Goal: Task Accomplishment & Management: Complete application form

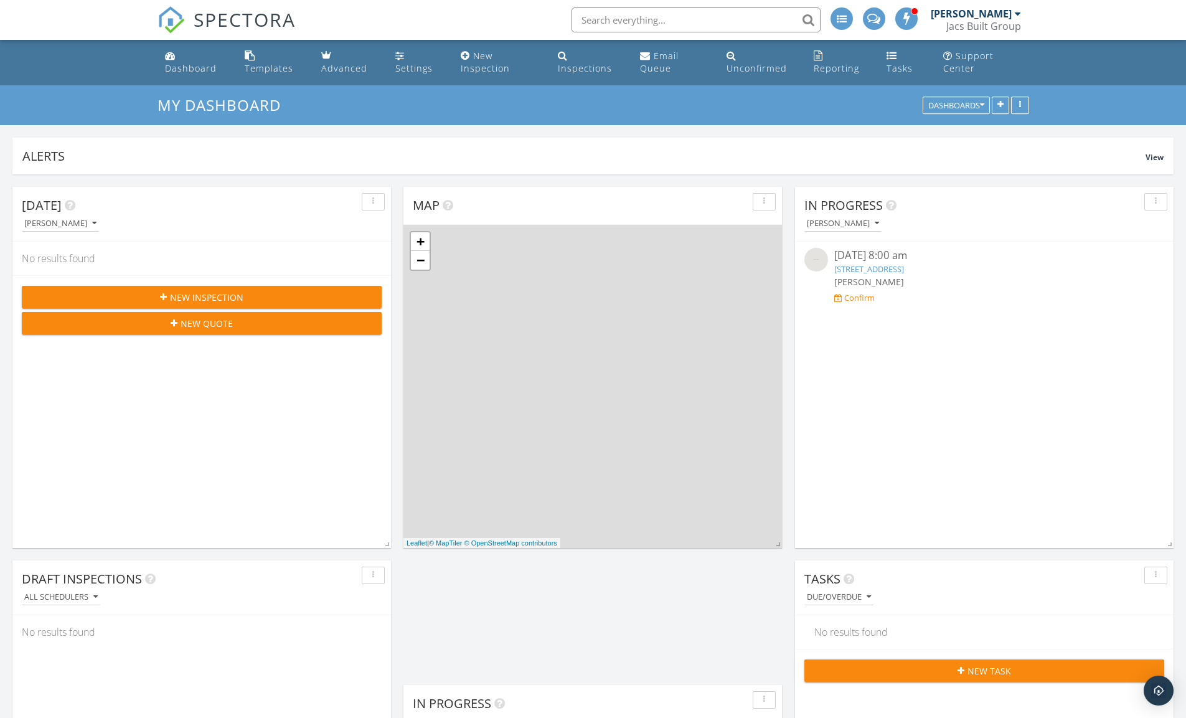
scroll to position [0, 225]
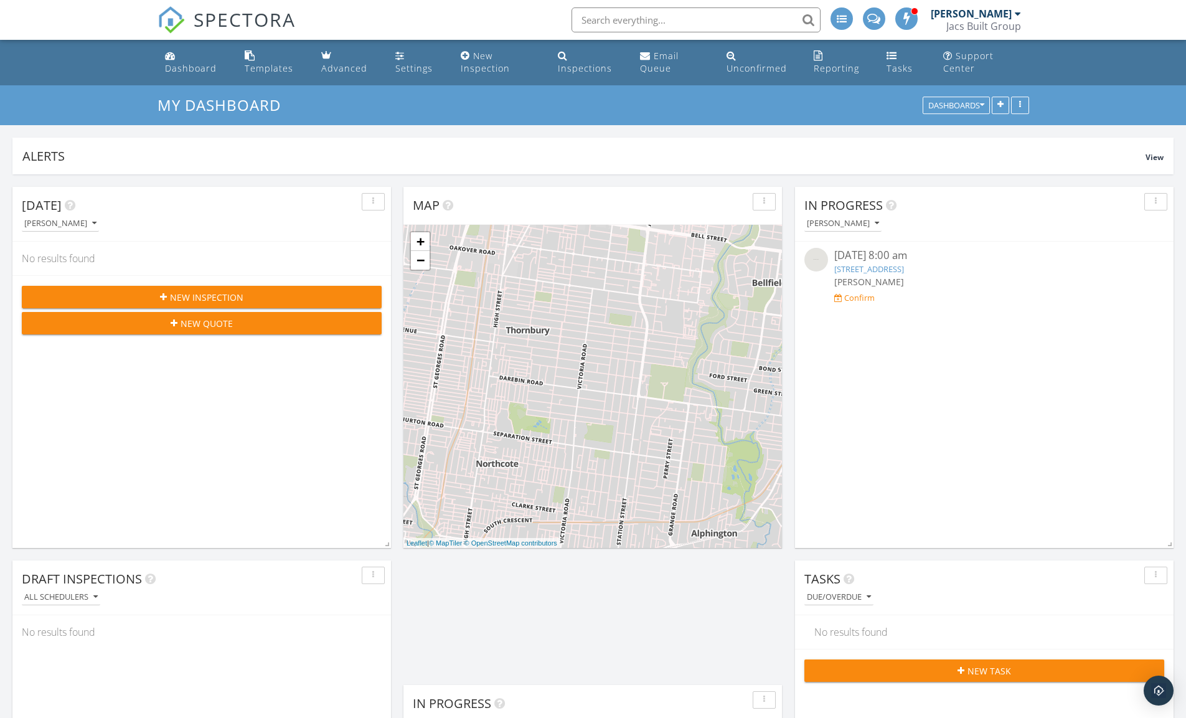
click at [213, 296] on span "New Inspection" at bounding box center [206, 297] width 73 height 13
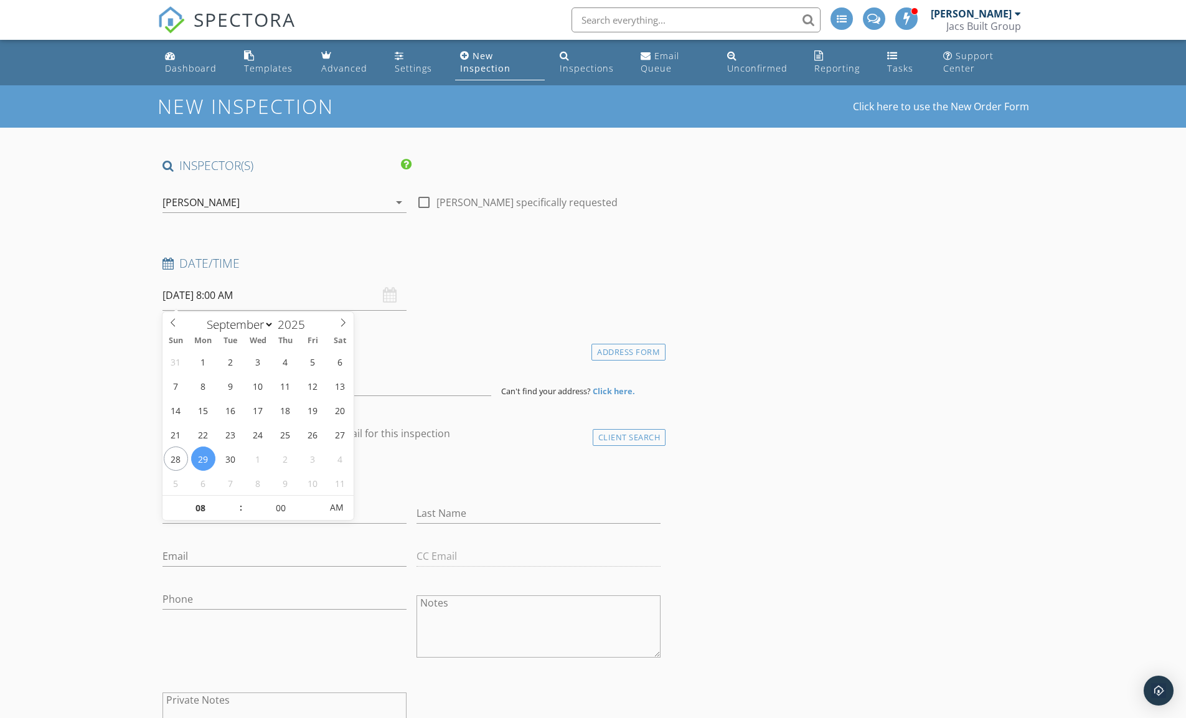
click at [248, 294] on input "29/09/2025 8:00 AM" at bounding box center [285, 295] width 244 height 31
click at [222, 295] on input "29/09/2025 8:00 AM" at bounding box center [285, 295] width 244 height 31
type input "07"
type input "29/09/2025 7:00 AM"
click at [233, 516] on span at bounding box center [234, 514] width 9 height 12
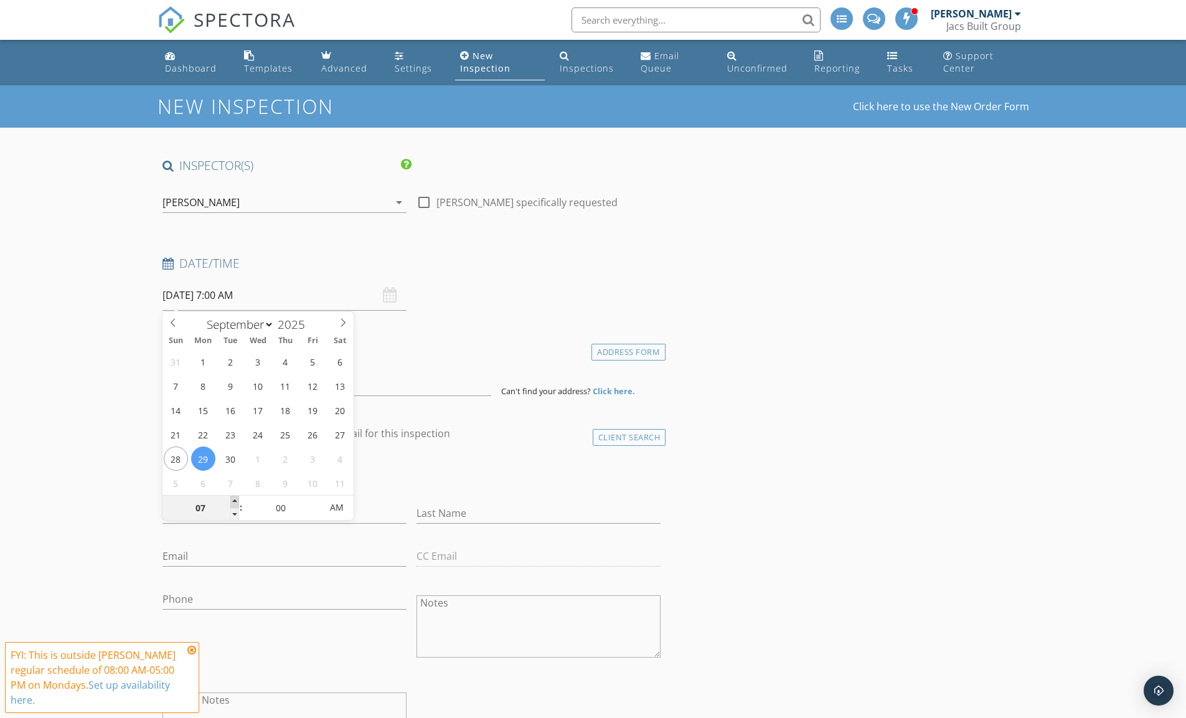
type input "08"
type input "29/09/2025 8:00 AM"
click at [234, 499] on span at bounding box center [234, 502] width 9 height 12
type input "09"
type input "29/09/2025 9:00 AM"
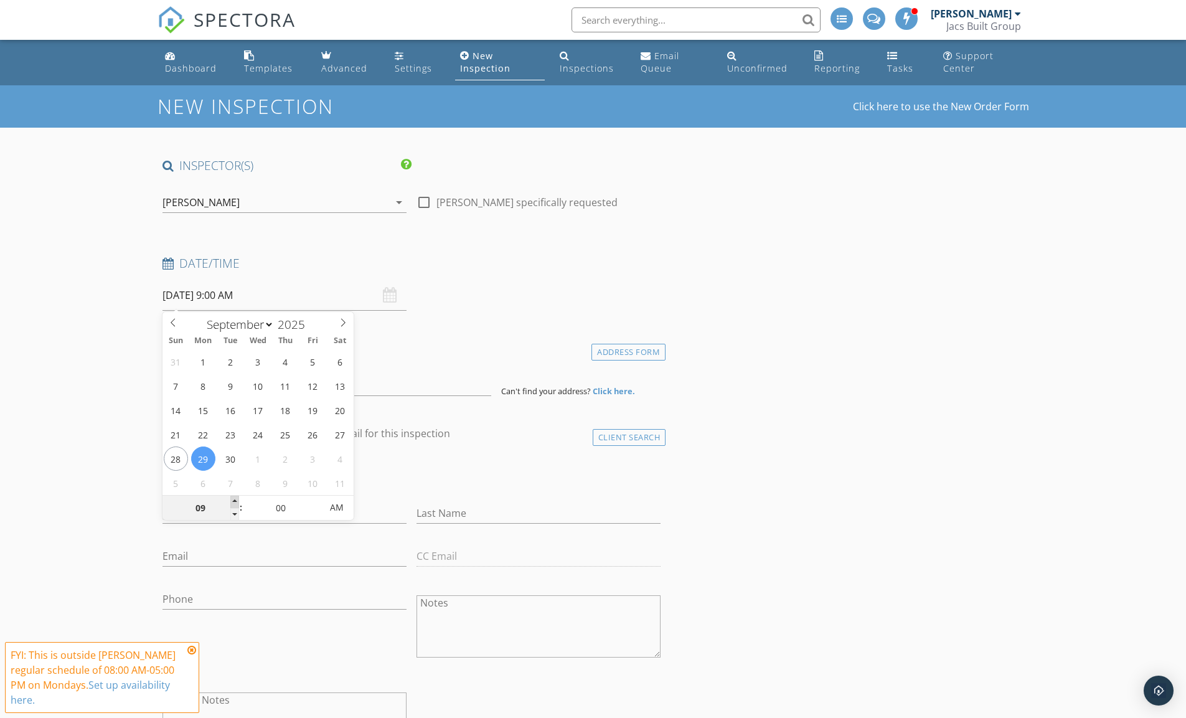
click at [234, 499] on span at bounding box center [234, 502] width 9 height 12
click at [220, 544] on div "Email" at bounding box center [285, 559] width 244 height 40
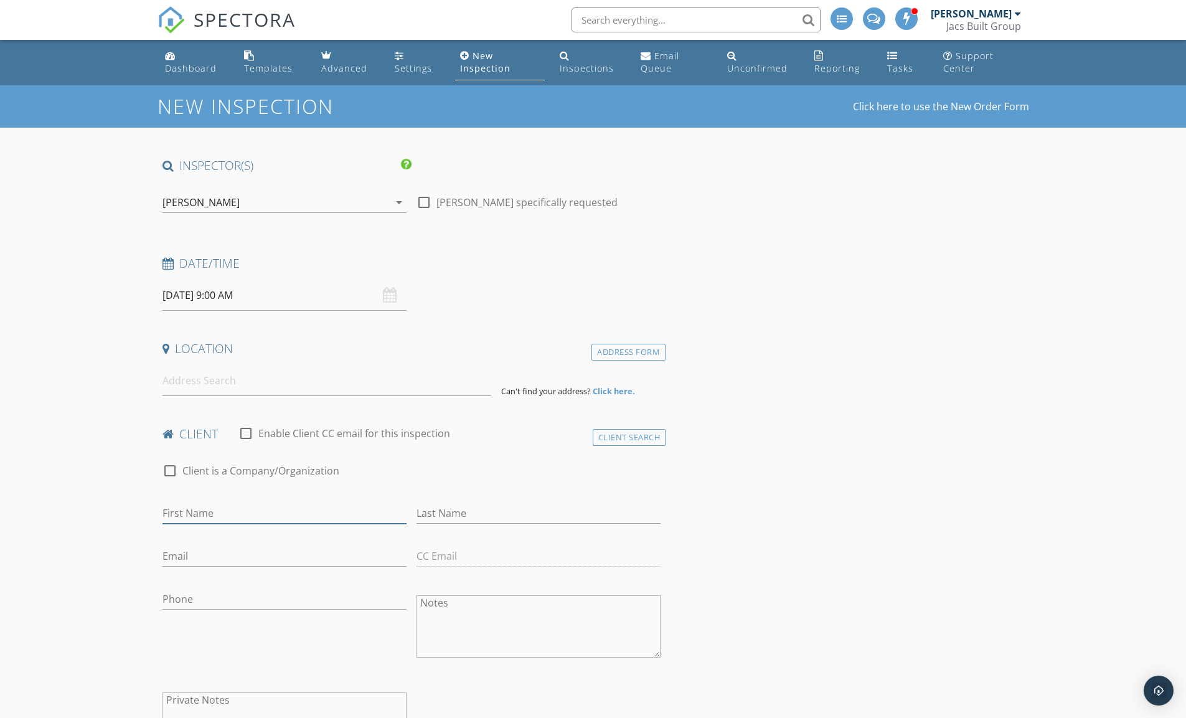
click at [220, 511] on input "First Name" at bounding box center [285, 513] width 244 height 21
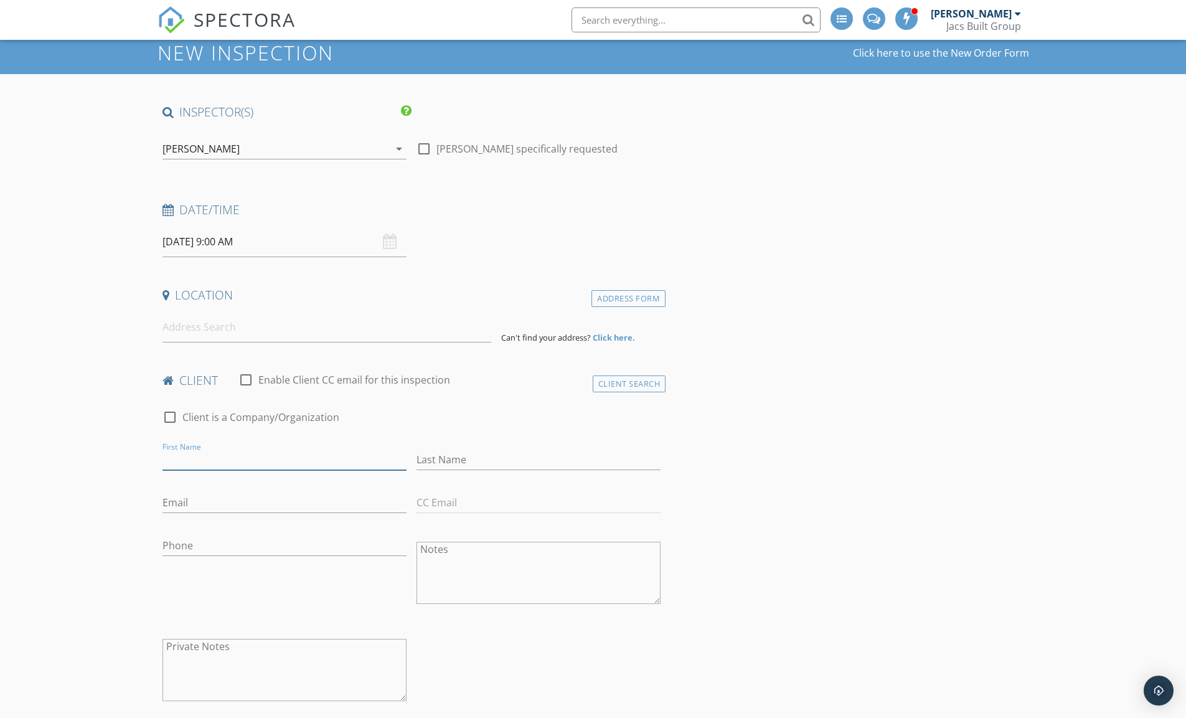
scroll to position [67, 0]
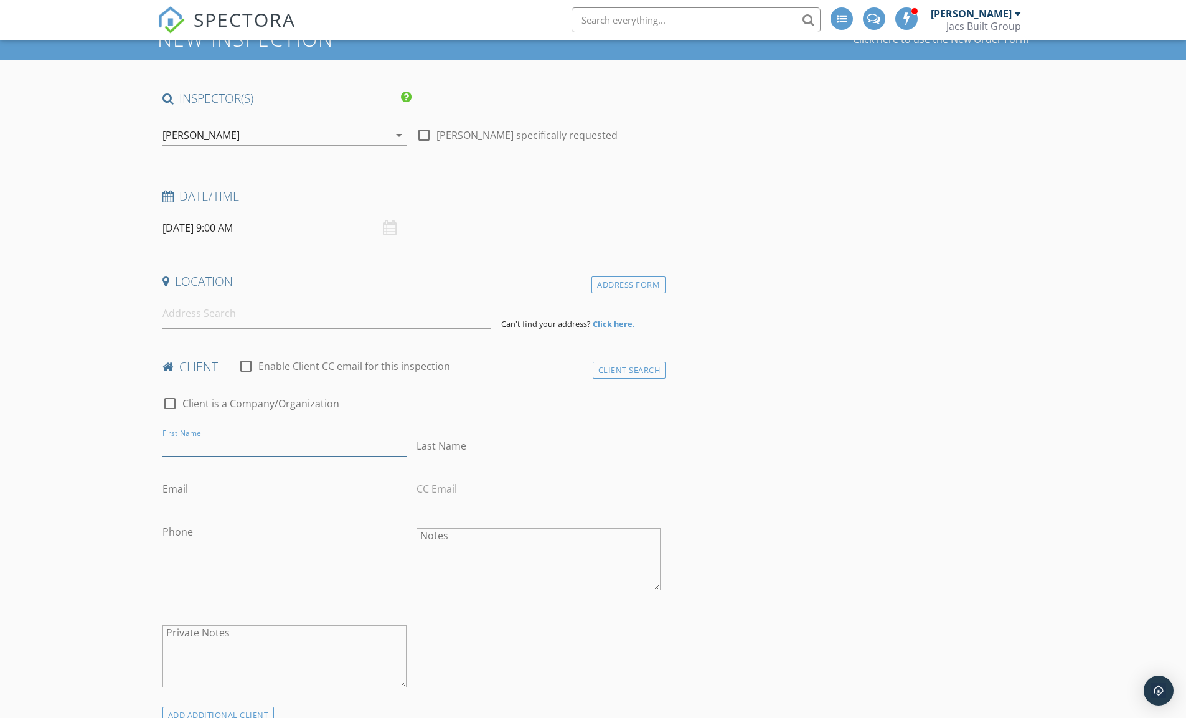
click at [202, 448] on input "First Name" at bounding box center [285, 446] width 244 height 21
type input "Jay"
click at [478, 450] on input "Last Name" at bounding box center [539, 446] width 244 height 21
type input "Yu"
click at [254, 491] on input "Email" at bounding box center [285, 489] width 244 height 21
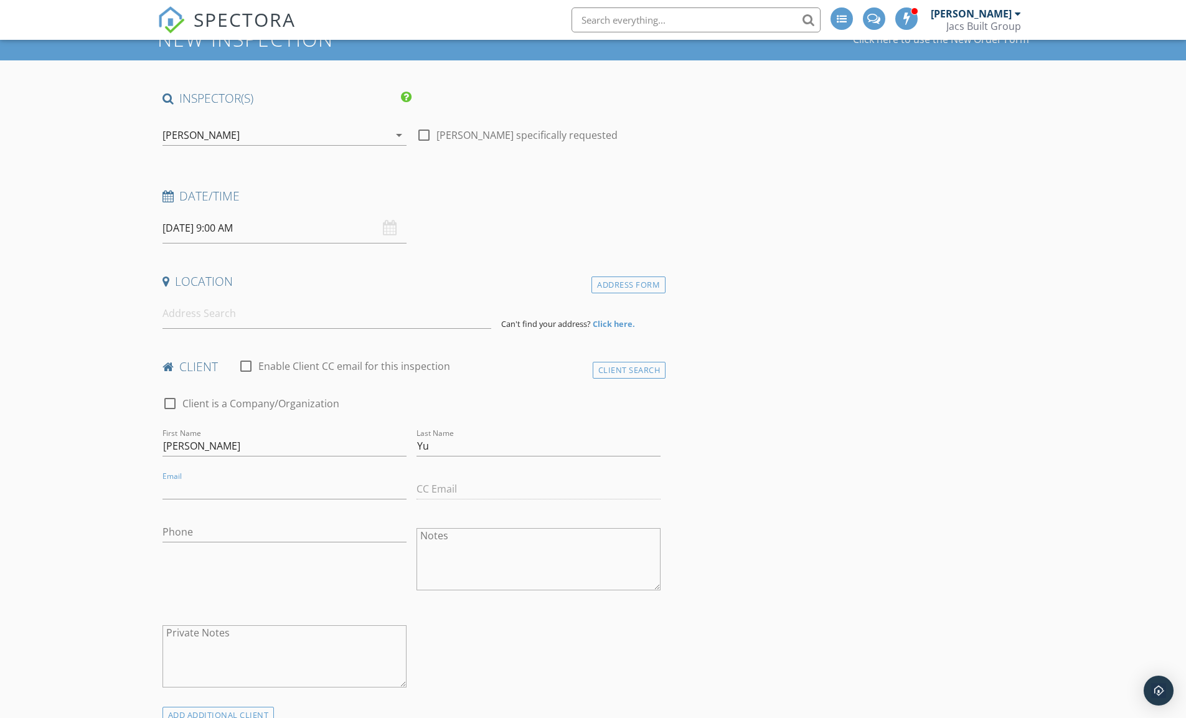
click at [181, 491] on input "Email" at bounding box center [285, 489] width 244 height 21
click at [169, 492] on input "Email" at bounding box center [285, 489] width 244 height 21
click at [186, 539] on input "Phone" at bounding box center [285, 535] width 244 height 21
paste input "0402 451 394"
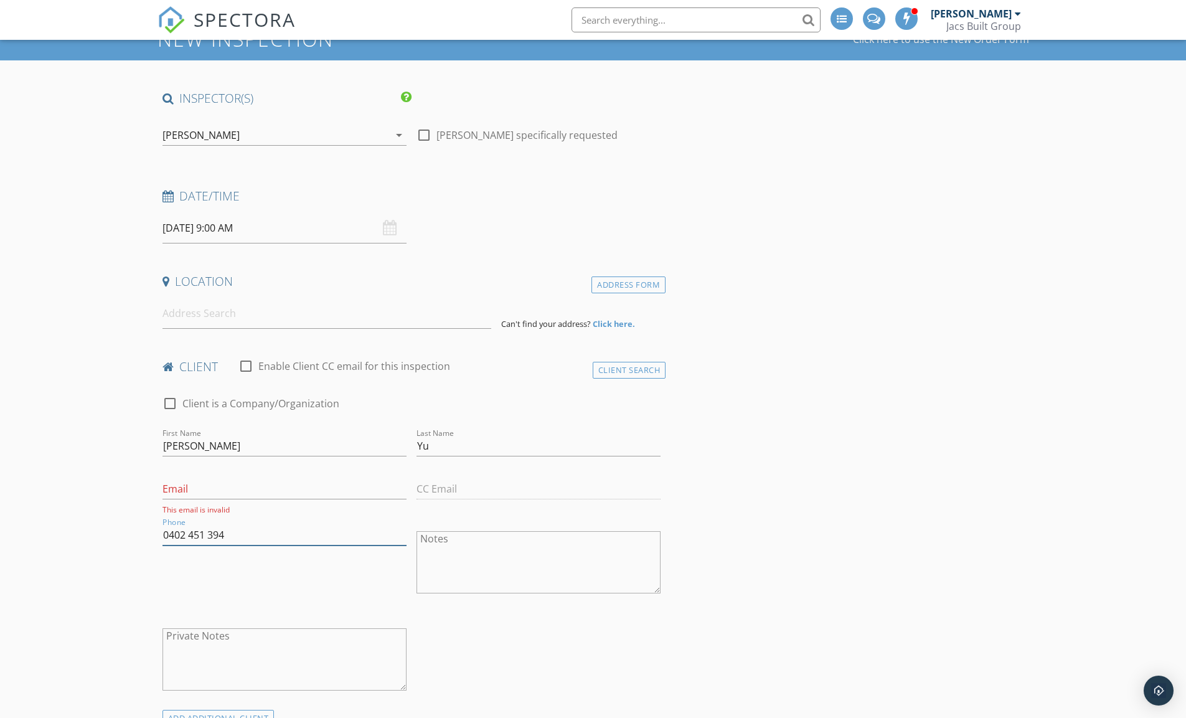
type input "0402 451 394"
click at [195, 487] on input "Email" at bounding box center [285, 489] width 244 height 21
paste input "[EMAIL_ADDRESS][DOMAIN_NAME]"
type input "[EMAIL_ADDRESS][DOMAIN_NAME]"
click at [198, 310] on input at bounding box center [327, 313] width 329 height 31
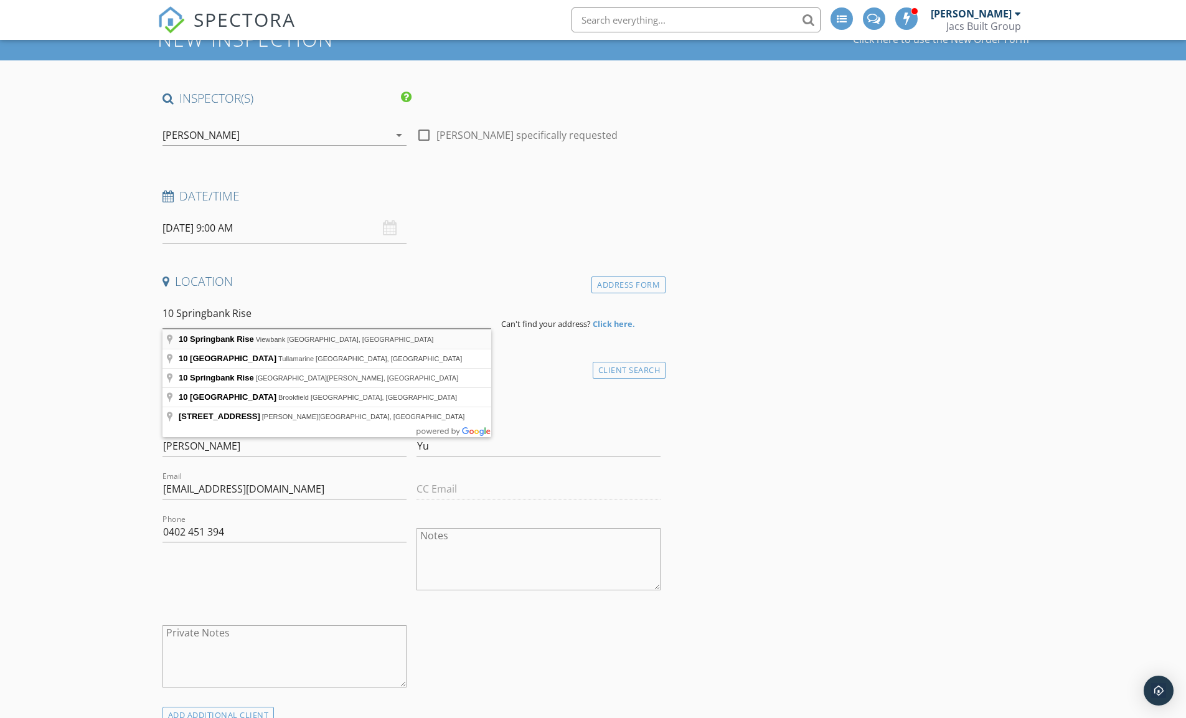
type input "10 Springbank Rise, Viewbank VIC, Australia"
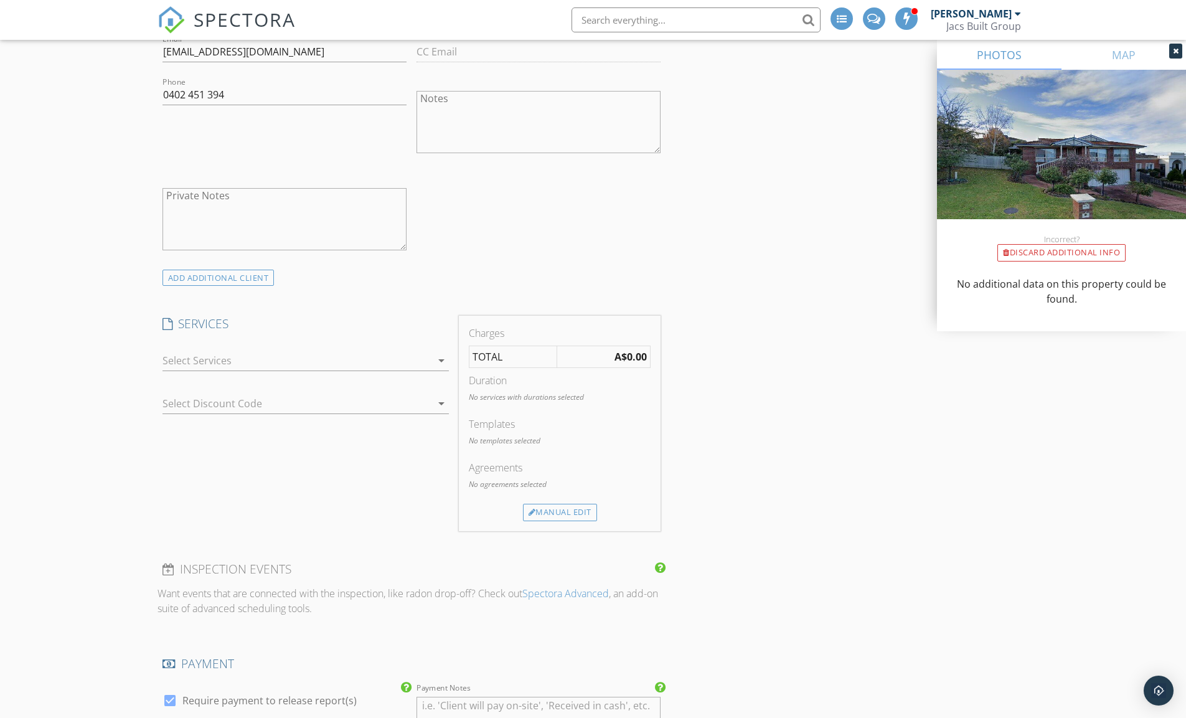
scroll to position [761, 0]
click at [270, 366] on div at bounding box center [297, 359] width 269 height 20
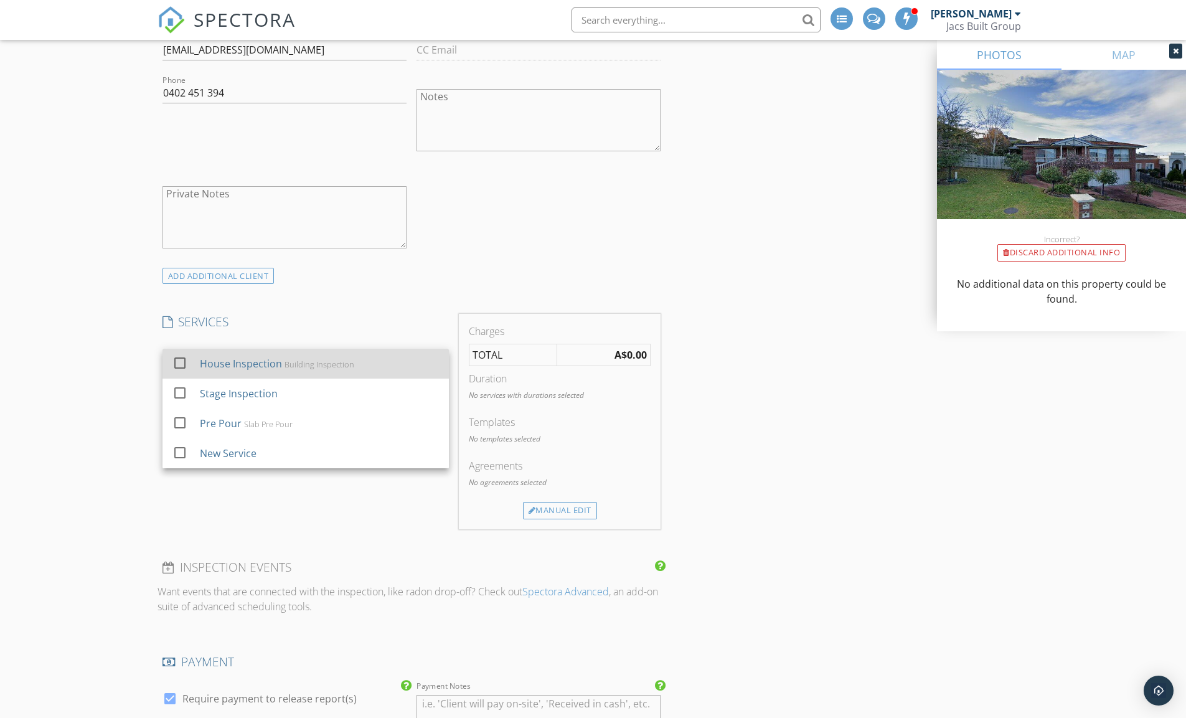
click at [263, 369] on div "House Inspection" at bounding box center [240, 363] width 82 height 15
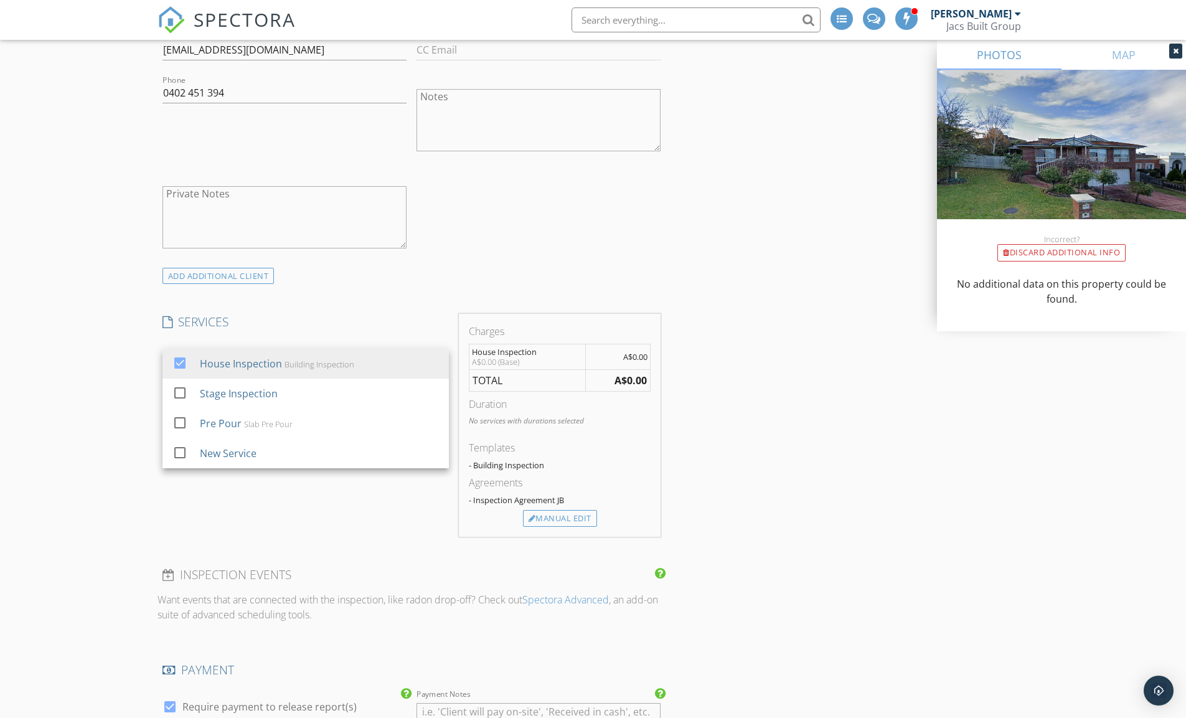
click at [284, 539] on div "INSPECTOR(S) check_box Corey PRIMARY Corey arrow_drop_down check_box_outline_bl…" at bounding box center [412, 443] width 509 height 2095
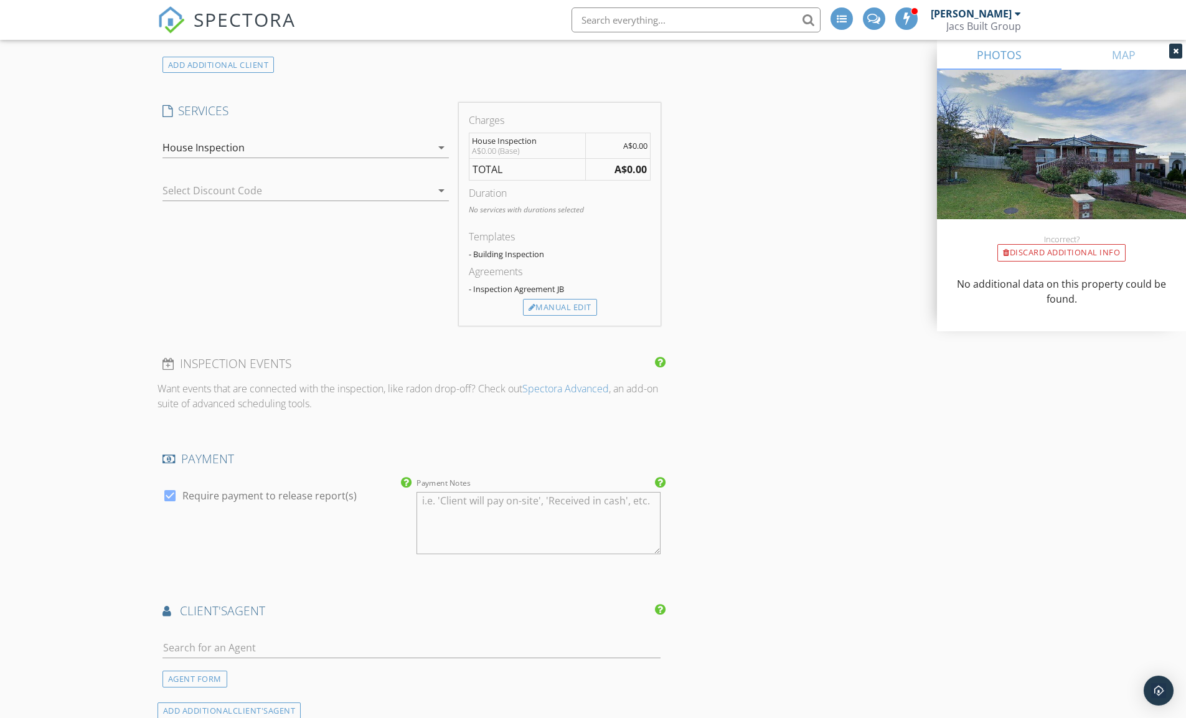
scroll to position [973, 0]
click at [164, 491] on div at bounding box center [169, 495] width 21 height 21
click at [165, 494] on div at bounding box center [169, 495] width 21 height 21
checkbox input "true"
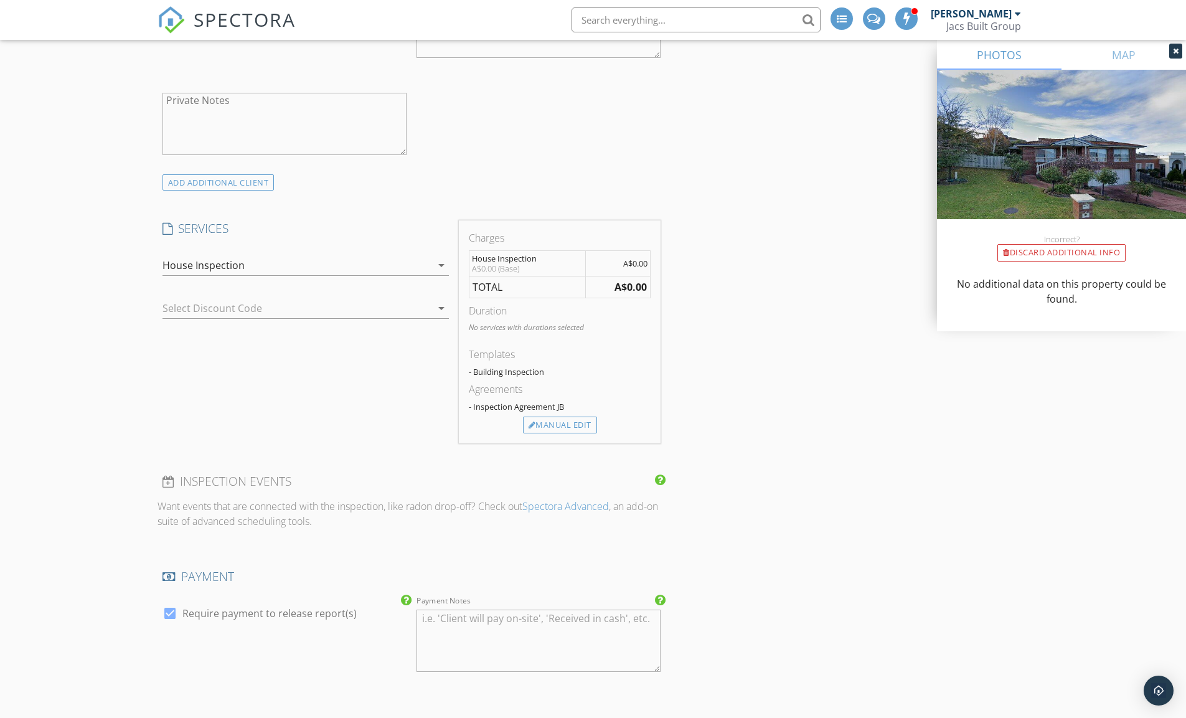
scroll to position [856, 0]
click at [402, 308] on div at bounding box center [289, 306] width 252 height 20
click at [402, 308] on div "No data available" at bounding box center [306, 312] width 267 height 15
click at [403, 365] on div "SERVICES check_box House Inspection Building Inspection check_box_outline_blank…" at bounding box center [306, 330] width 296 height 223
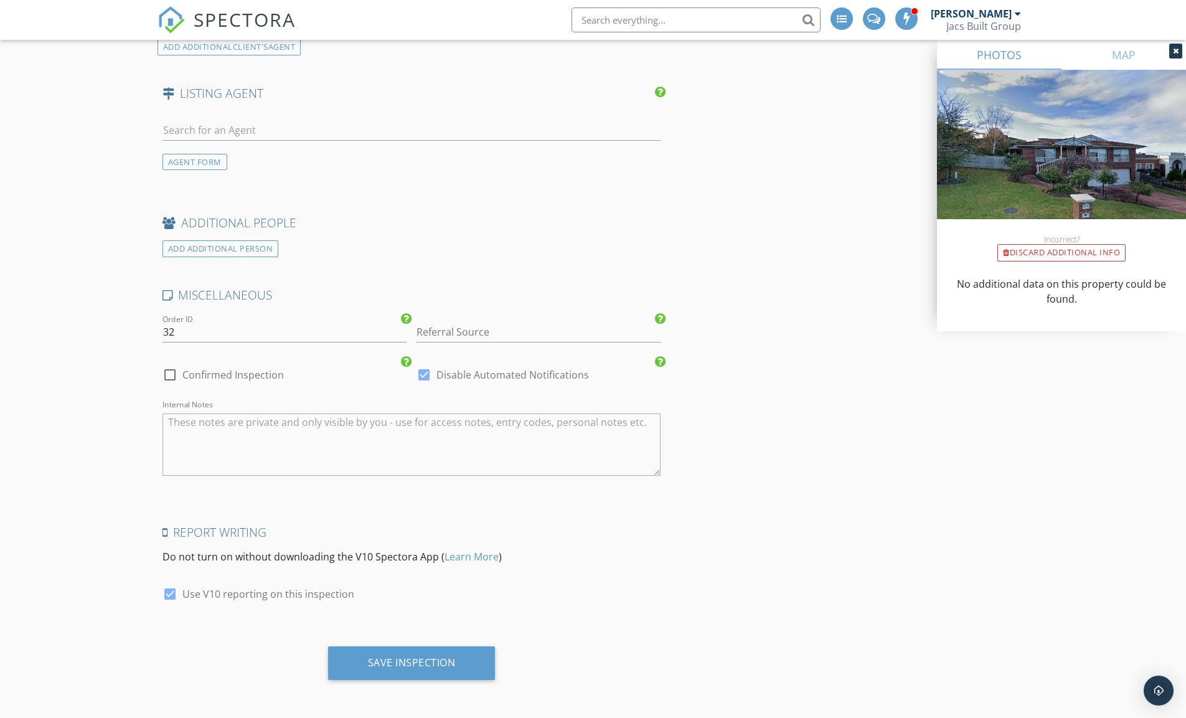
scroll to position [1637, 0]
click at [261, 430] on textarea "Internal Notes" at bounding box center [412, 443] width 499 height 62
click at [398, 656] on div "Save Inspection" at bounding box center [412, 661] width 88 height 12
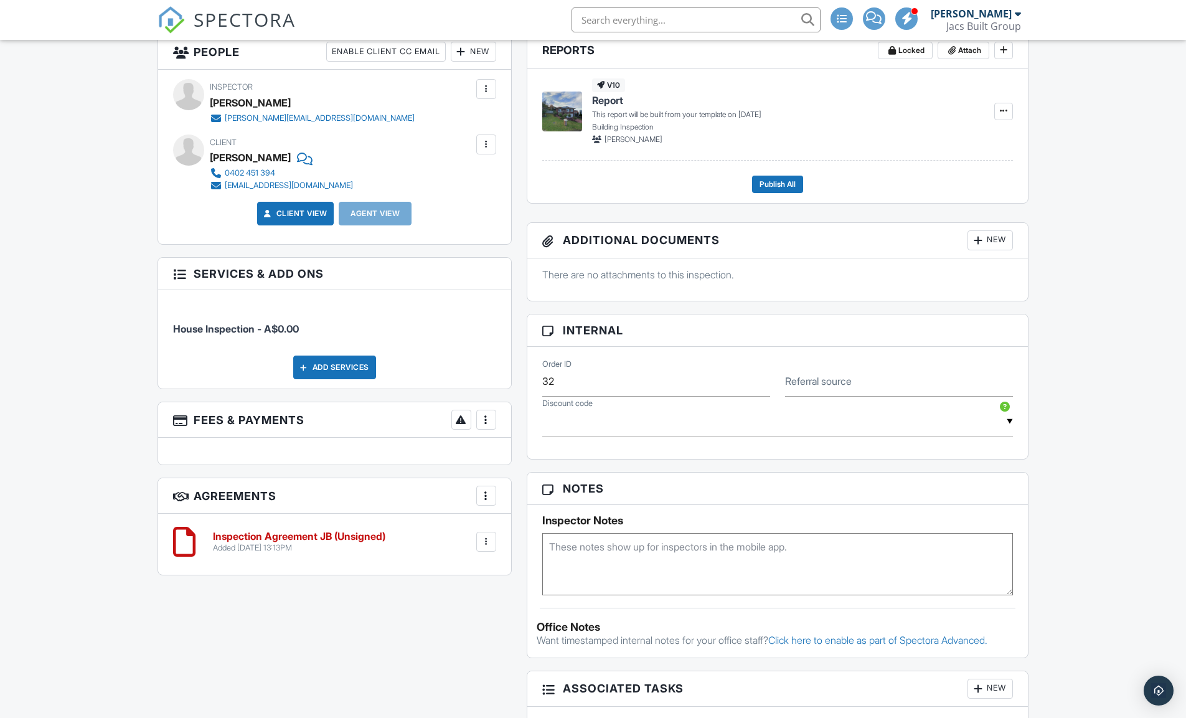
scroll to position [468, 0]
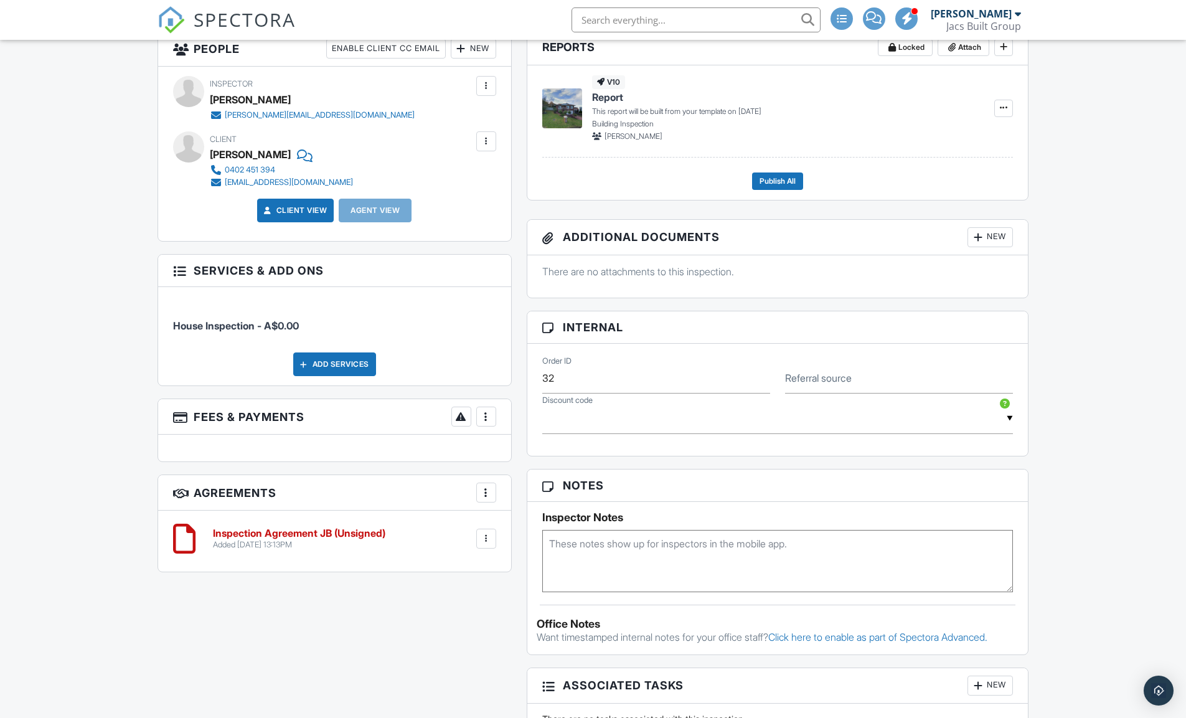
click at [382, 533] on h6 "Inspection Agreement JB (Unsigned)" at bounding box center [299, 533] width 173 height 11
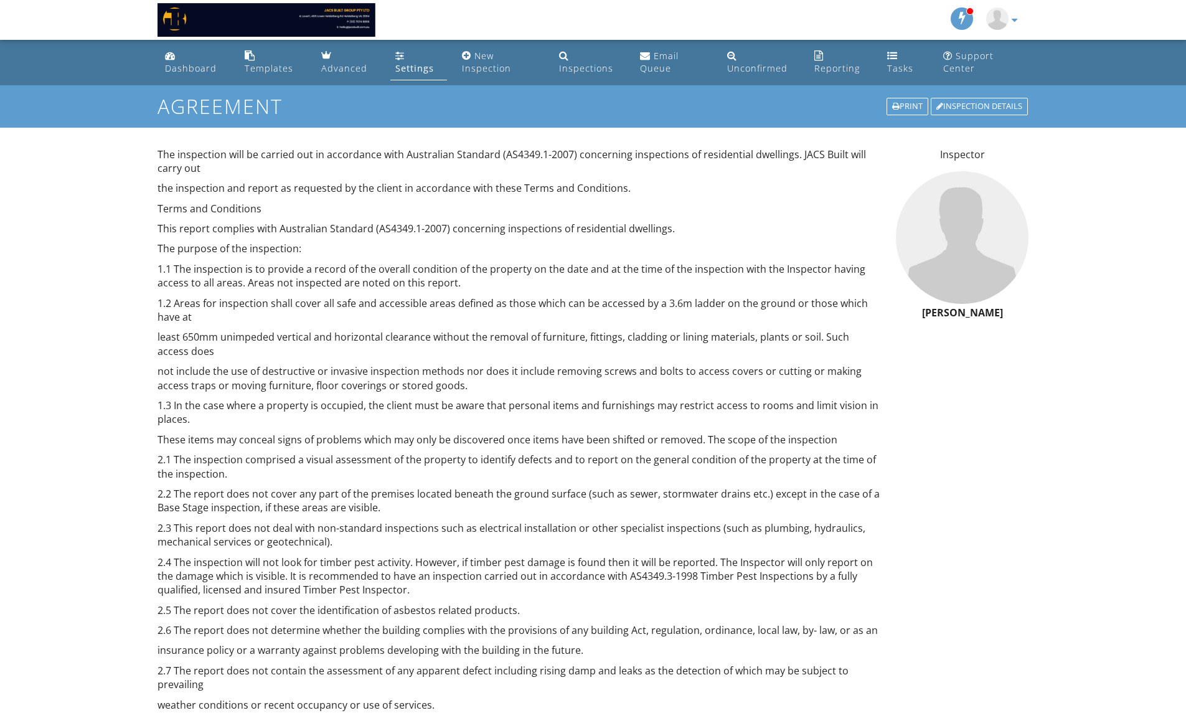
click at [215, 65] on link "Dashboard" at bounding box center [195, 63] width 70 height 36
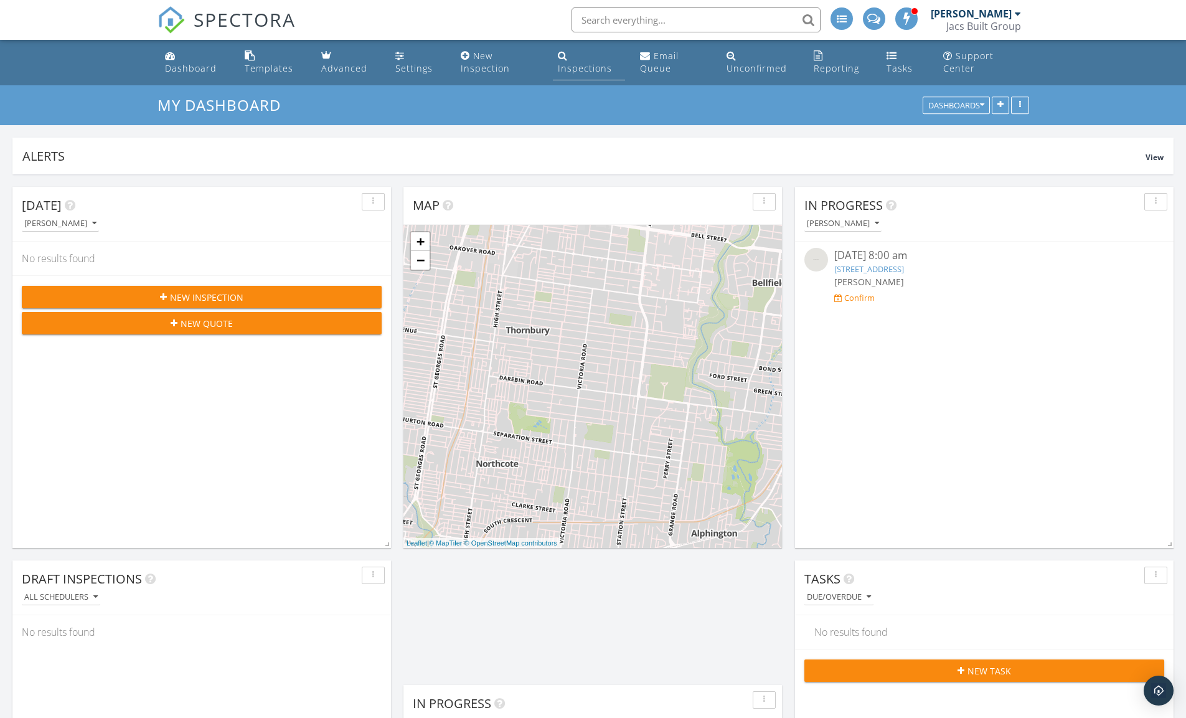
click at [580, 62] on link "Inspections" at bounding box center [589, 63] width 72 height 36
